Goal: Transaction & Acquisition: Subscribe to service/newsletter

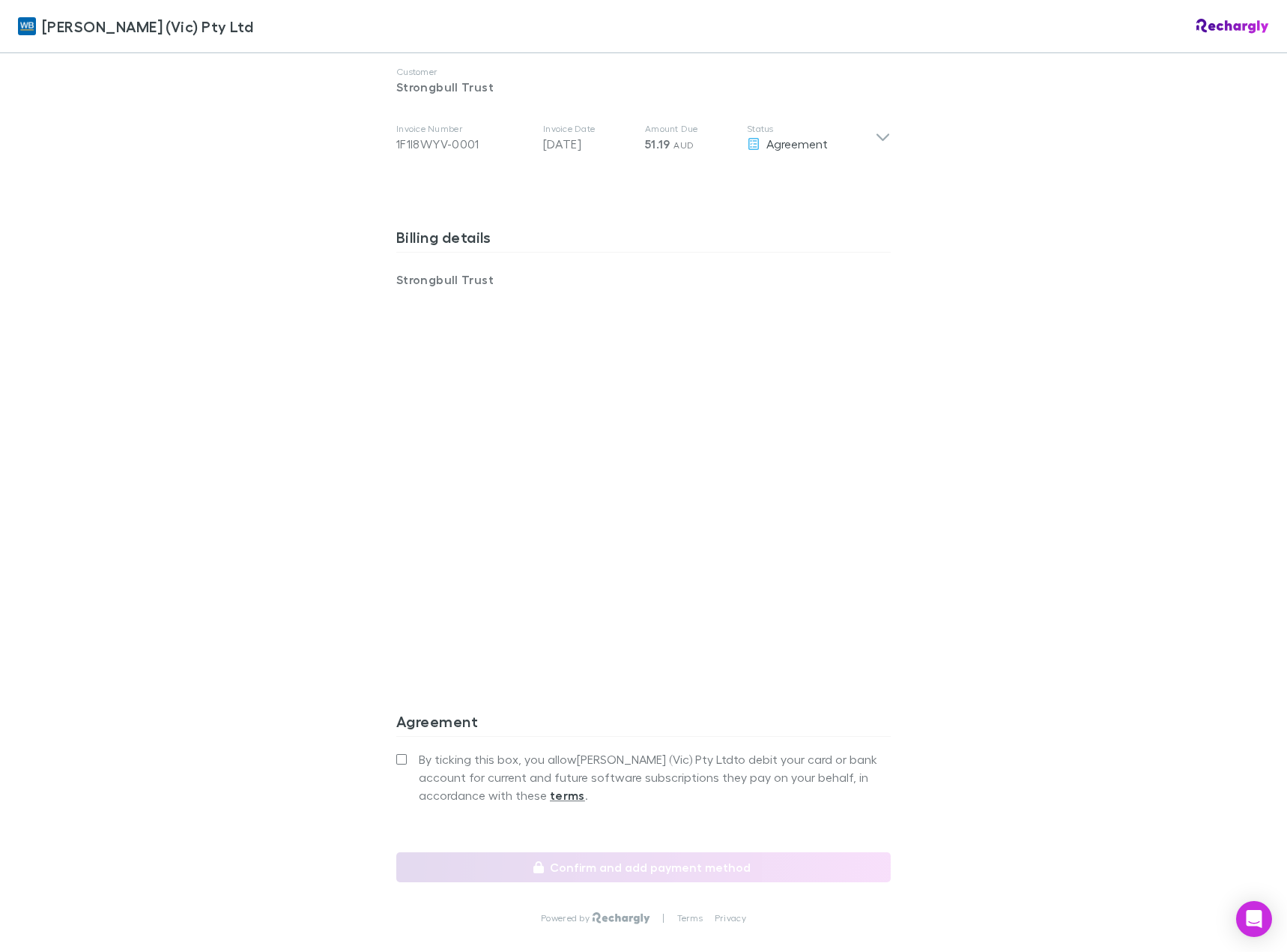
scroll to position [932, 0]
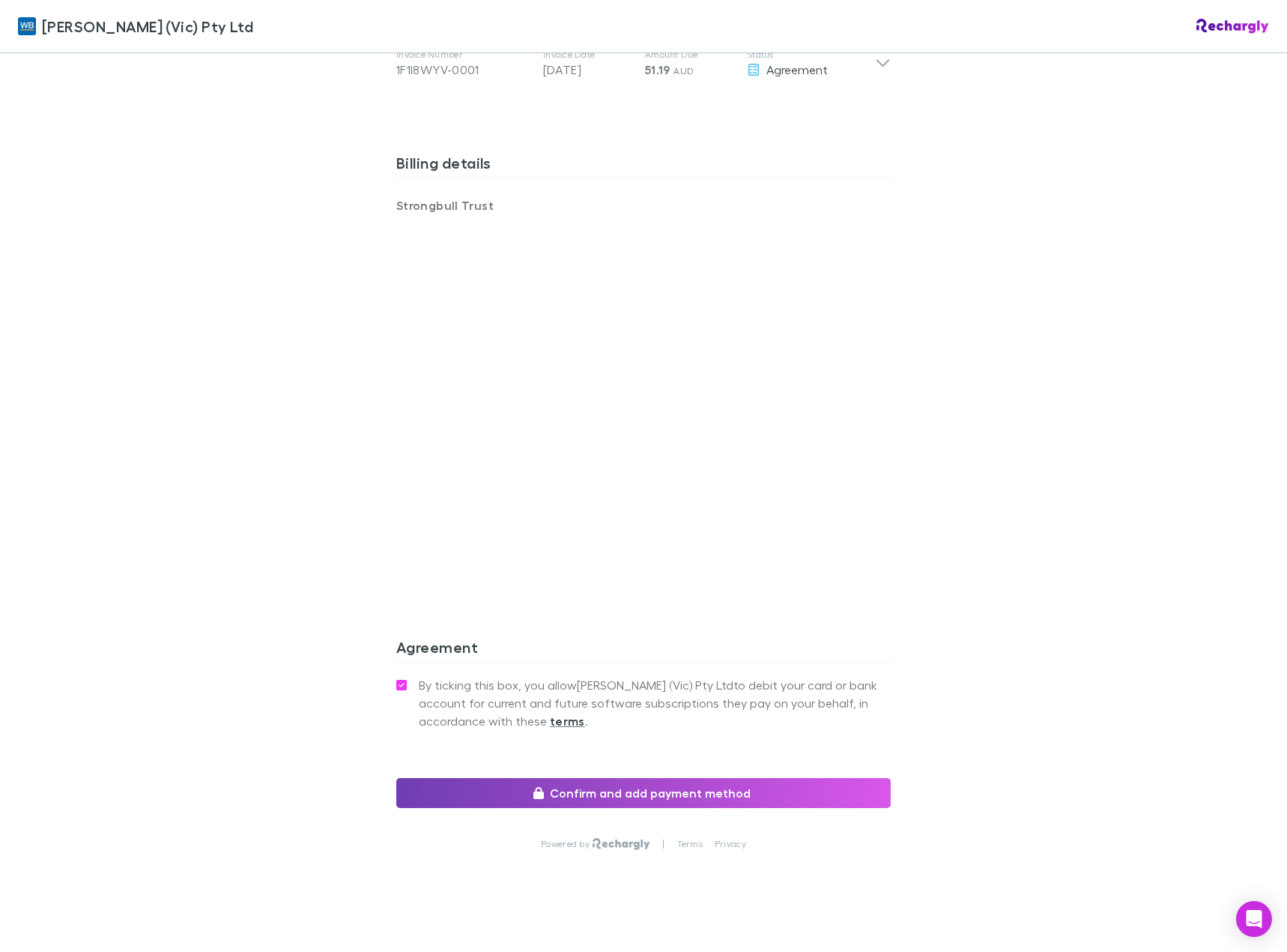
click at [588, 781] on button "Confirm and add payment method" at bounding box center [643, 793] width 495 height 30
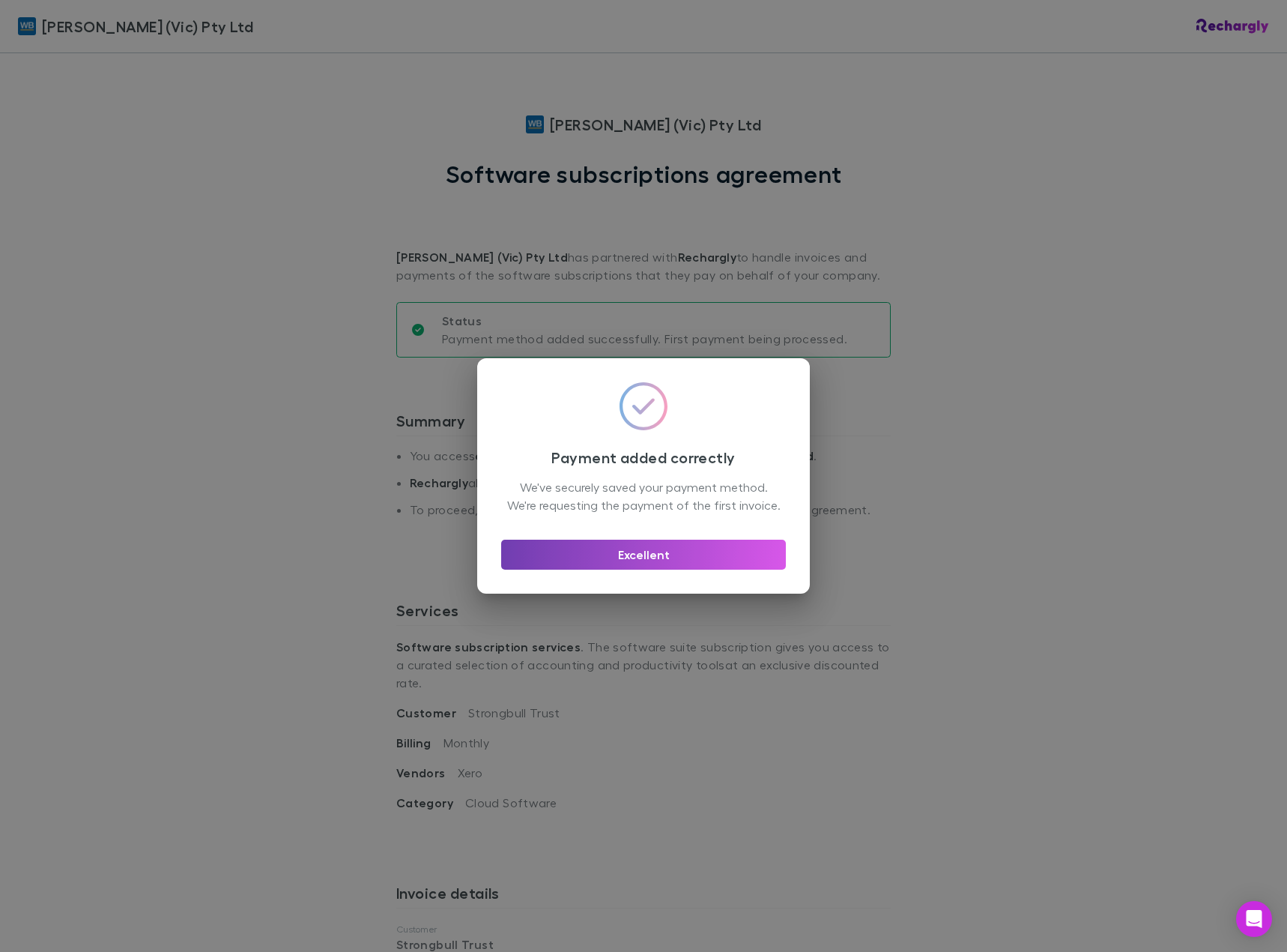
click at [649, 567] on button "Excellent" at bounding box center [643, 554] width 284 height 30
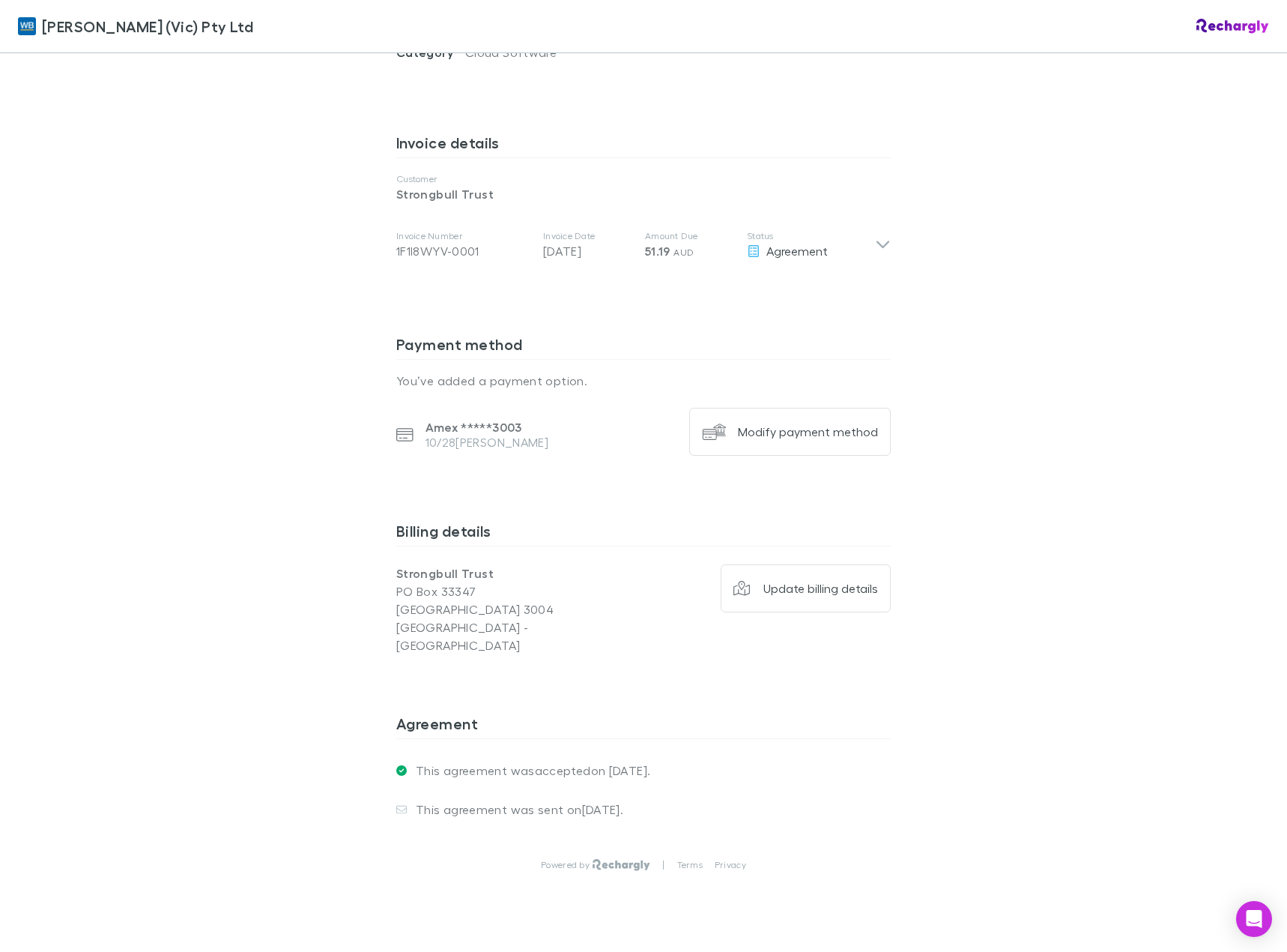
scroll to position [753, 0]
